Goal: Task Accomplishment & Management: Manage account settings

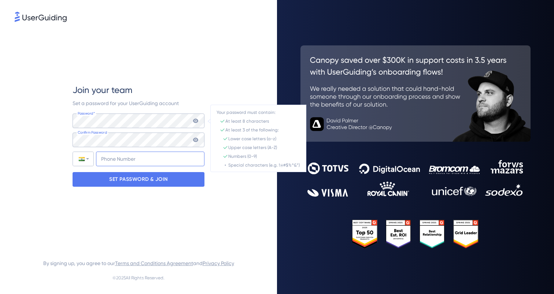
click at [124, 160] on input "+91" at bounding box center [150, 159] width 108 height 15
type input "[PHONE_NUMBER]"
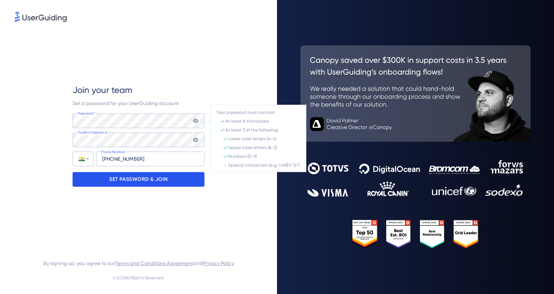
click at [149, 182] on p "SET PASSWORD & JOIN" at bounding box center [138, 180] width 59 height 12
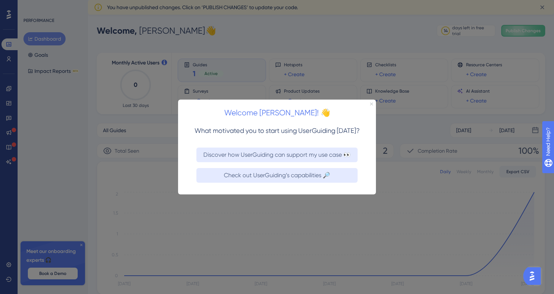
click at [371, 104] on icon "Close Preview" at bounding box center [371, 103] width 3 height 3
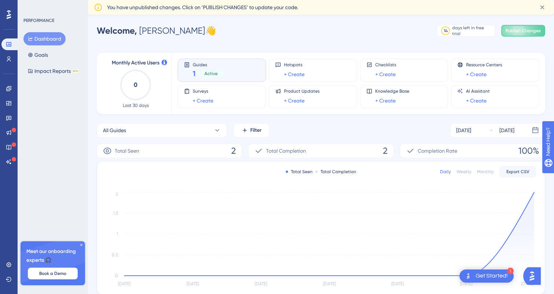
click at [81, 245] on icon at bounding box center [81, 245] width 2 height 2
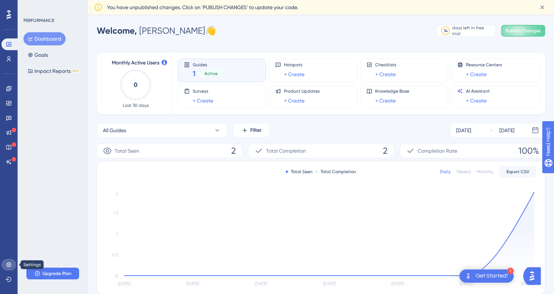
click at [10, 263] on icon at bounding box center [9, 265] width 6 height 6
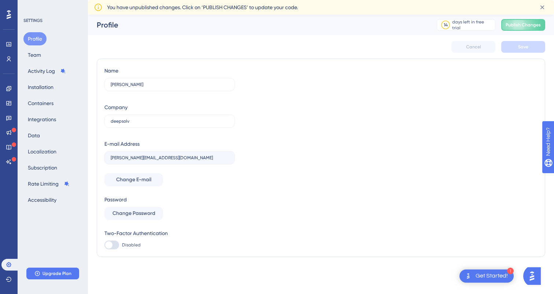
click at [50, 51] on div "Profile Team Activity Log Installation Containers Integrations Data Localizatio…" at bounding box center [52, 119] width 59 height 174
click at [34, 54] on button "Team" at bounding box center [34, 54] width 22 height 13
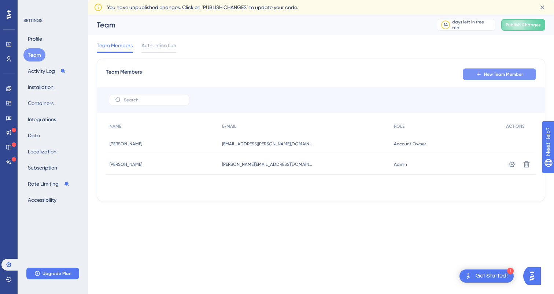
click at [473, 77] on button "New Team Member" at bounding box center [499, 74] width 73 height 12
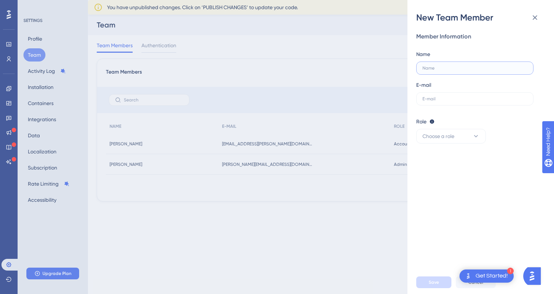
click at [437, 67] on input "text" at bounding box center [474, 68] width 105 height 5
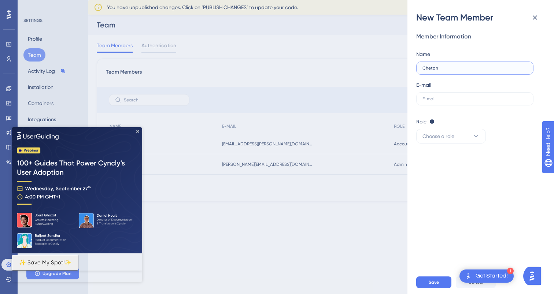
type input "Chetan"
click at [445, 103] on label at bounding box center [474, 98] width 117 height 13
click at [445, 101] on input "text" at bounding box center [474, 98] width 105 height 5
type input "p"
paste input "[EMAIL_ADDRESS][DOMAIN_NAME]"
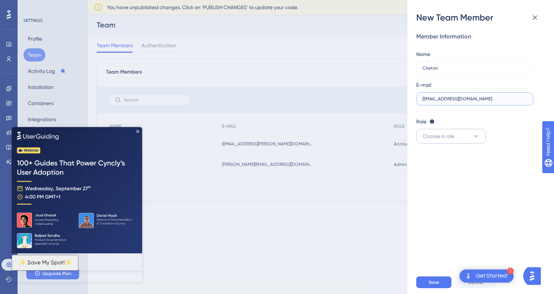
type input "[EMAIL_ADDRESS][DOMAIN_NAME]"
click at [457, 136] on button "Choose a role" at bounding box center [451, 136] width 70 height 15
click at [451, 159] on div "Admin Admin" at bounding box center [451, 158] width 48 height 15
click at [456, 136] on button "Admin" at bounding box center [451, 136] width 70 height 15
click at [505, 149] on div "Member Information Name Chetan E-mail [EMAIL_ADDRESS][DOMAIN_NAME] Role Editor:…" at bounding box center [483, 146] width 135 height 247
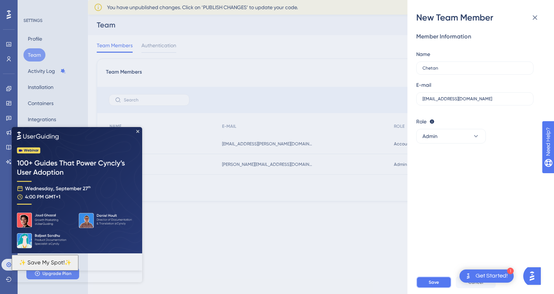
click at [437, 280] on span "Save" at bounding box center [434, 282] width 10 height 6
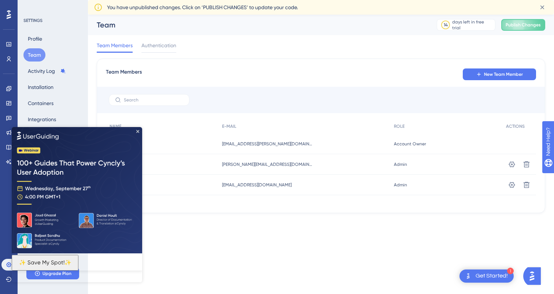
click at [136, 132] on img at bounding box center [77, 190] width 130 height 126
click at [360, 88] on div at bounding box center [321, 100] width 448 height 26
